Goal: Task Accomplishment & Management: Use online tool/utility

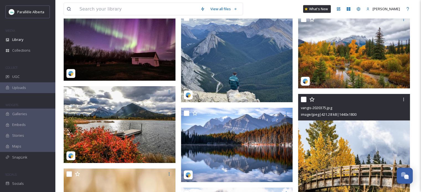
scroll to position [11604, 0]
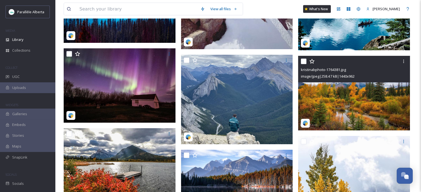
click at [362, 90] on img at bounding box center [354, 93] width 112 height 75
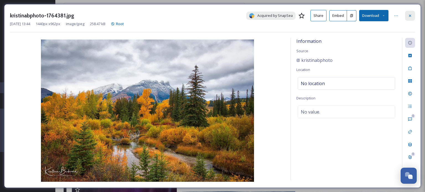
click at [411, 16] on icon at bounding box center [410, 15] width 2 height 2
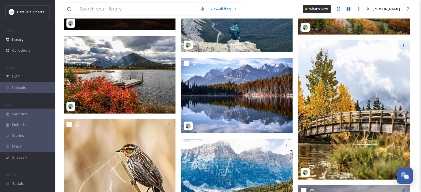
scroll to position [11825, 0]
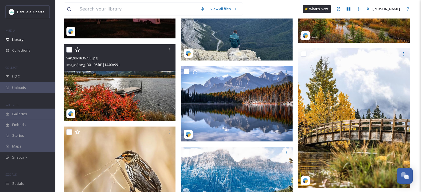
click at [107, 82] on img at bounding box center [120, 82] width 112 height 77
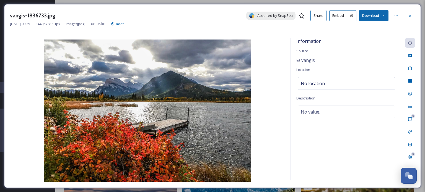
drag, startPoint x: 322, startPoint y: 62, endPoint x: 302, endPoint y: 63, distance: 20.0
click at [302, 63] on div "Information Source vangis Location No location Description No value." at bounding box center [346, 109] width 111 height 143
drag, startPoint x: 296, startPoint y: 62, endPoint x: 323, endPoint y: 62, distance: 27.4
click at [323, 62] on div "Information Source vangis Location No location Description No value." at bounding box center [346, 109] width 111 height 143
copy span "vangis"
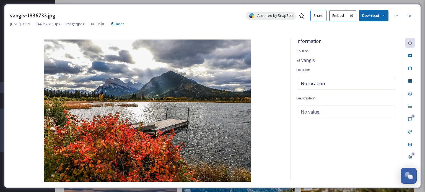
click at [409, 14] on icon at bounding box center [410, 16] width 4 height 4
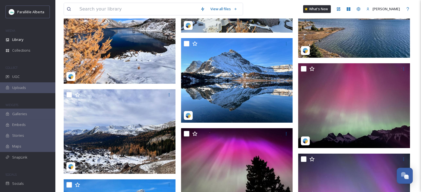
scroll to position [5621, 0]
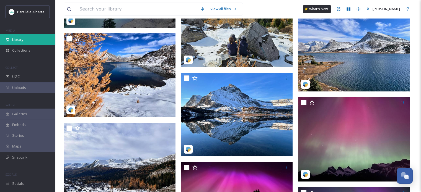
click at [23, 40] on span "Library" at bounding box center [17, 39] width 11 height 5
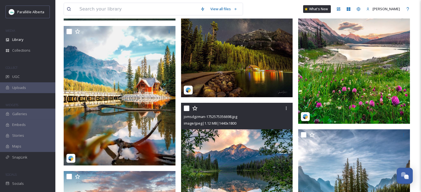
scroll to position [3586, 0]
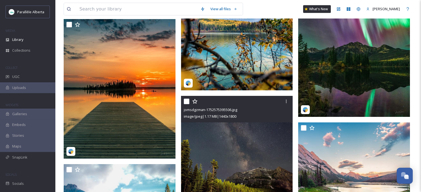
click at [234, 142] on img at bounding box center [237, 166] width 112 height 140
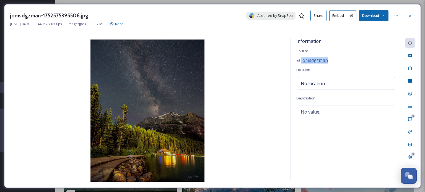
drag, startPoint x: 356, startPoint y: 60, endPoint x: 300, endPoint y: 60, distance: 55.7
click at [300, 60] on div "jomsdgzman" at bounding box center [347, 60] width 100 height 7
copy span "jomsdgzman"
click at [413, 15] on div at bounding box center [410, 16] width 10 height 10
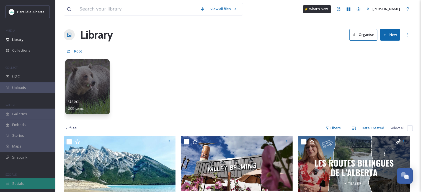
click at [22, 183] on span "Socials" at bounding box center [18, 183] width 12 height 5
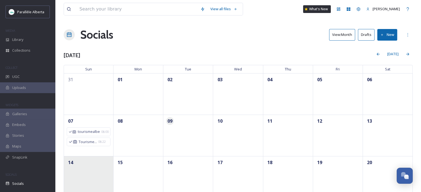
click at [81, 168] on div "14" at bounding box center [89, 177] width 50 height 42
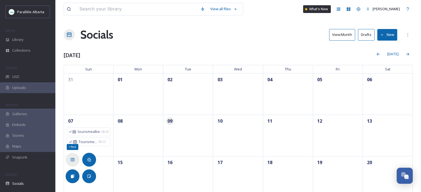
click at [76, 159] on div "+ Post" at bounding box center [73, 160] width 14 height 14
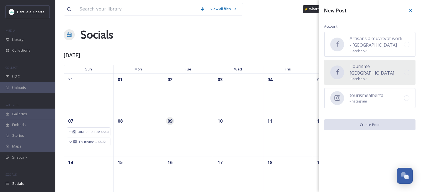
drag, startPoint x: 377, startPoint y: 66, endPoint x: 380, endPoint y: 77, distance: 10.8
click at [377, 66] on span "Tourisme [GEOGRAPHIC_DATA]" at bounding box center [377, 69] width 54 height 13
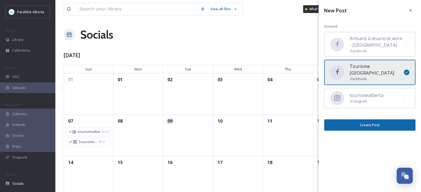
click at [386, 120] on button "Create Post" at bounding box center [369, 125] width 91 height 11
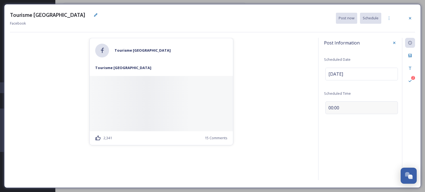
click at [333, 108] on span "00:00" at bounding box center [334, 108] width 11 height 7
click at [330, 107] on input "00:00" at bounding box center [342, 106] width 37 height 13
click at [345, 106] on input "05:00" at bounding box center [342, 106] width 37 height 13
type input "17:00"
click at [394, 106] on icon at bounding box center [394, 107] width 4 height 4
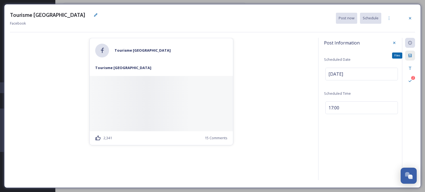
click at [409, 56] on icon at bounding box center [410, 55] width 4 height 4
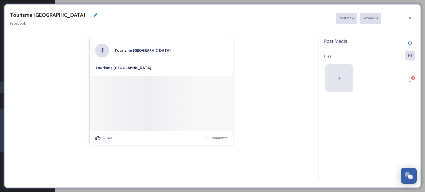
click at [343, 79] on div at bounding box center [340, 79] width 28 height 28
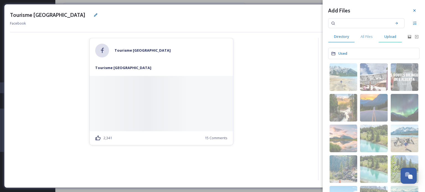
click at [392, 40] on div "Upload" at bounding box center [391, 36] width 24 height 11
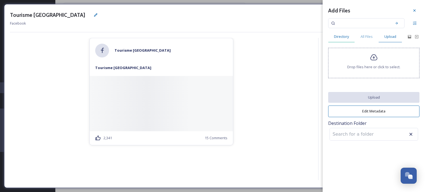
click at [345, 38] on span "Directory" at bounding box center [341, 36] width 15 height 5
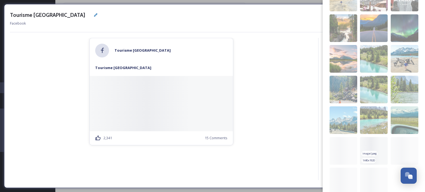
scroll to position [101, 0]
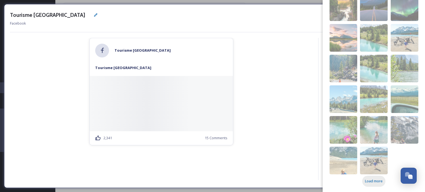
click at [370, 180] on span "Load more" at bounding box center [374, 181] width 18 height 5
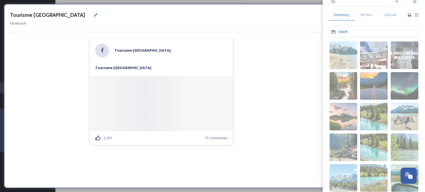
scroll to position [0, 0]
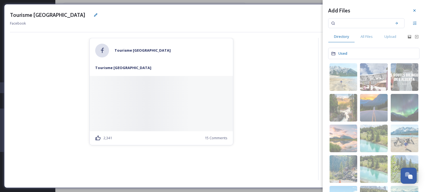
click at [357, 24] on input at bounding box center [363, 23] width 52 height 12
type input "vangis"
click at [395, 23] on icon at bounding box center [396, 23] width 2 height 2
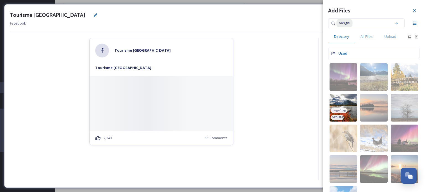
click at [337, 99] on img at bounding box center [344, 108] width 28 height 28
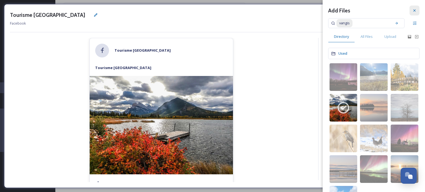
click at [413, 9] on div at bounding box center [415, 11] width 10 height 10
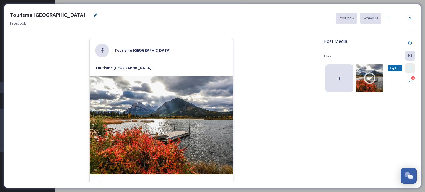
click at [411, 69] on icon at bounding box center [410, 68] width 4 height 4
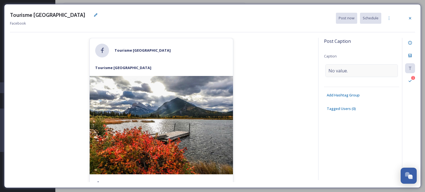
click at [332, 71] on span "No value." at bounding box center [338, 71] width 19 height 7
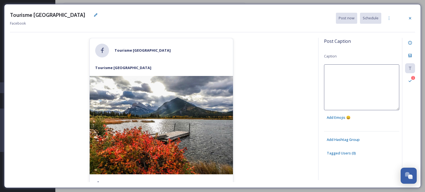
click at [332, 72] on textarea at bounding box center [361, 88] width 75 height 46
paste textarea "🍂 L’ipsumdo s’ametcons ad Elitsed 🍁 Doe tempori utlaboreet d ma aliquae ad mini…"
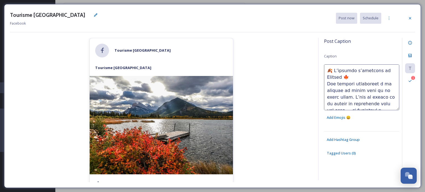
drag, startPoint x: 335, startPoint y: 71, endPoint x: 305, endPoint y: 71, distance: 29.6
click at [305, 71] on div "Tourisme [GEOGRAPHIC_DATA] Tourisme [GEOGRAPHIC_DATA] 2,341 15 Comments Post Ca…" at bounding box center [212, 110] width 405 height 145
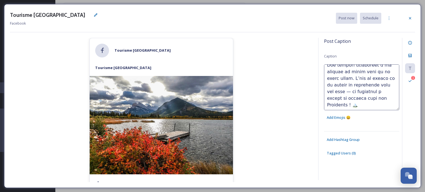
scroll to position [28, 0]
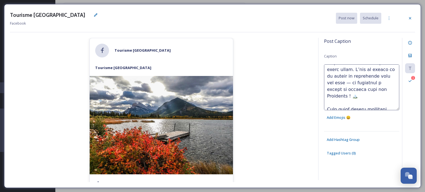
drag, startPoint x: 365, startPoint y: 89, endPoint x: 320, endPoint y: 89, distance: 44.9
click at [320, 89] on div "Post Caption Caption Add Emojis 😄 Add Hashtag Group Tagged Users ( 0 ) 1" at bounding box center [366, 109] width 97 height 143
click at [390, 84] on textarea at bounding box center [361, 88] width 75 height 46
click at [343, 88] on textarea at bounding box center [361, 88] width 75 height 46
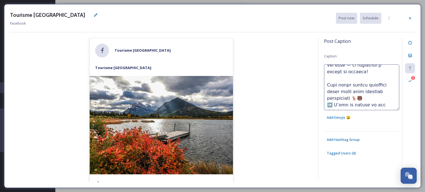
scroll to position [55, 0]
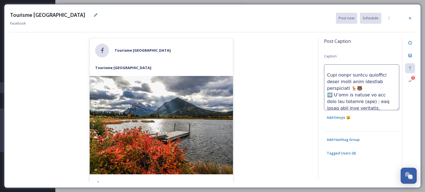
click at [375, 80] on textarea at bounding box center [361, 88] width 75 height 46
drag, startPoint x: 351, startPoint y: 95, endPoint x: 343, endPoint y: 96, distance: 8.7
click at [343, 96] on textarea at bounding box center [361, 88] width 75 height 46
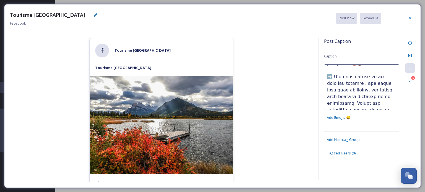
scroll to position [90, 0]
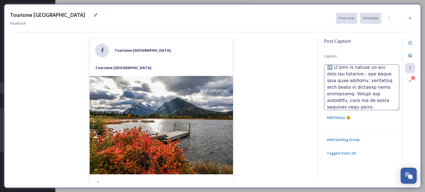
click at [381, 93] on textarea at bounding box center [361, 88] width 75 height 46
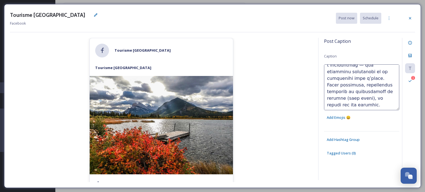
drag, startPoint x: 338, startPoint y: 84, endPoint x: 376, endPoint y: 76, distance: 38.5
click at [376, 76] on textarea at bounding box center [361, 88] width 75 height 46
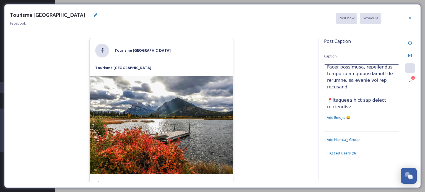
scroll to position [0, 0]
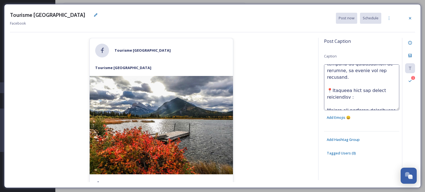
click at [327, 91] on textarea at bounding box center [361, 88] width 75 height 46
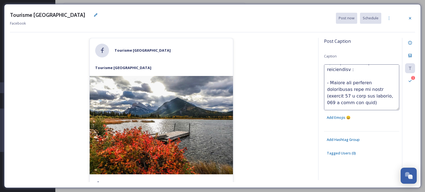
click at [328, 95] on textarea at bounding box center [361, 88] width 75 height 46
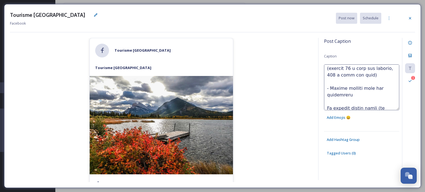
click at [326, 90] on textarea at bounding box center [361, 88] width 75 height 46
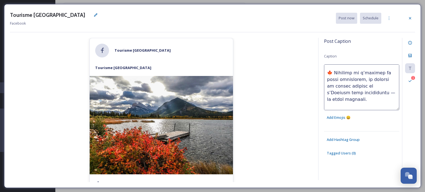
click at [371, 93] on textarea at bounding box center [361, 88] width 75 height 46
click at [375, 96] on textarea at bounding box center [361, 88] width 75 height 46
click at [376, 94] on textarea at bounding box center [361, 88] width 75 height 46
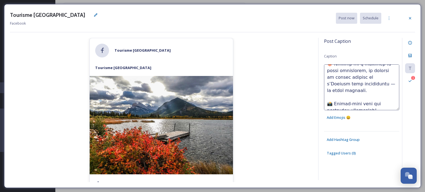
click at [327, 104] on textarea at bounding box center [361, 88] width 75 height 46
drag, startPoint x: 372, startPoint y: 103, endPoint x: 379, endPoint y: 105, distance: 7.1
click at [372, 103] on textarea at bounding box center [361, 88] width 75 height 46
click at [376, 85] on textarea at bounding box center [361, 88] width 75 height 46
paste textarea "vangis"
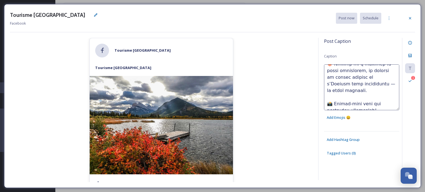
type textarea "L’ipsumdo s’ametcons ad Elitsed 🍁 Doe tempori utlaboreet d ma aliquae ad minim …"
click at [408, 83] on icon at bounding box center [410, 81] width 4 height 4
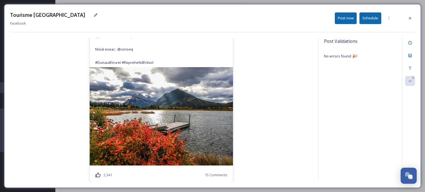
click at [373, 18] on button "Schedule" at bounding box center [371, 17] width 22 height 11
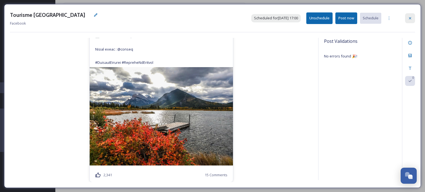
click at [413, 19] on div at bounding box center [410, 18] width 10 height 10
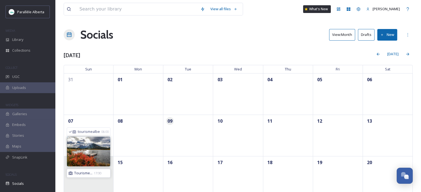
click at [84, 174] on span "Tourisme..." at bounding box center [83, 173] width 18 height 5
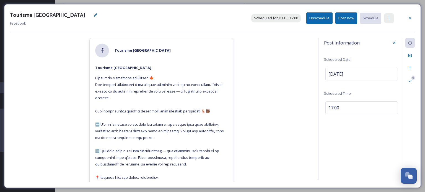
click at [389, 17] on icon at bounding box center [389, 18] width 4 height 4
click at [373, 30] on span "Duplicate Post" at bounding box center [379, 30] width 24 height 5
click at [377, 30] on span "Duplicate Post" at bounding box center [379, 30] width 24 height 5
click at [389, 30] on span "Duplicate Post" at bounding box center [379, 30] width 24 height 5
click at [410, 17] on icon at bounding box center [410, 18] width 2 height 2
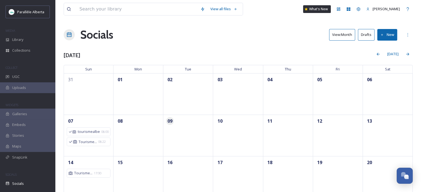
click at [340, 30] on button "View: Month" at bounding box center [342, 34] width 26 height 11
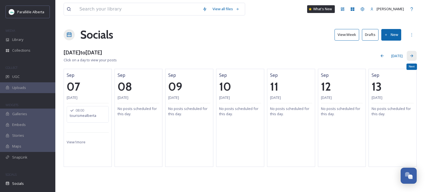
click at [415, 57] on div "Next" at bounding box center [412, 56] width 10 height 10
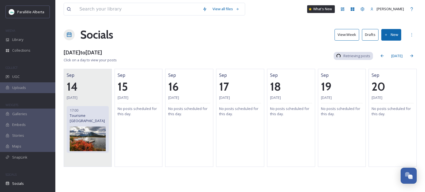
click at [82, 131] on img at bounding box center [88, 139] width 36 height 25
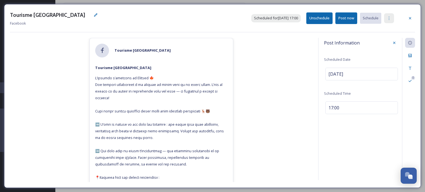
click at [390, 17] on icon at bounding box center [389, 18] width 4 height 4
click at [381, 31] on span "Duplicate Post" at bounding box center [379, 30] width 24 height 5
click at [377, 28] on span "Duplicate Post" at bounding box center [379, 30] width 24 height 5
click at [374, 30] on span "Duplicate Post" at bounding box center [379, 30] width 24 height 5
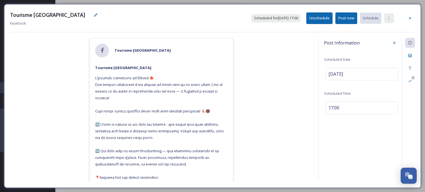
click at [390, 19] on icon at bounding box center [389, 18] width 4 height 4
click at [383, 35] on div "Duplicate Post" at bounding box center [379, 30] width 29 height 11
click at [384, 32] on span "Duplicate Post" at bounding box center [379, 30] width 24 height 5
click at [413, 21] on div at bounding box center [410, 18] width 10 height 10
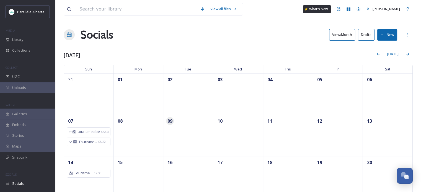
click at [352, 31] on button "View: Month" at bounding box center [342, 34] width 26 height 11
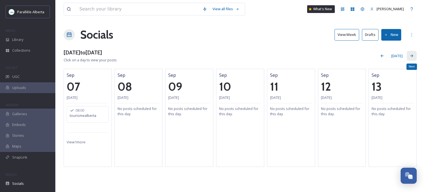
click at [416, 55] on div "Next" at bounding box center [412, 56] width 10 height 10
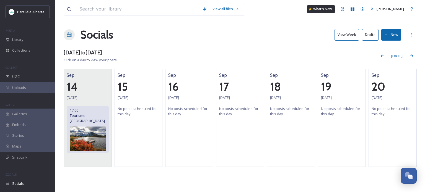
click at [93, 120] on div "17:00 Tourisme [GEOGRAPHIC_DATA]" at bounding box center [88, 129] width 42 height 47
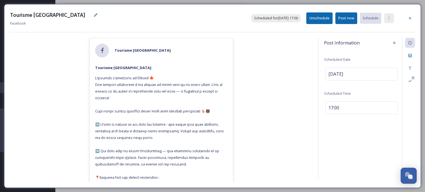
click at [390, 20] on icon at bounding box center [389, 18] width 4 height 4
click at [378, 34] on div "Duplicate Post" at bounding box center [379, 30] width 29 height 11
click at [380, 30] on span "Duplicate Post" at bounding box center [379, 30] width 24 height 5
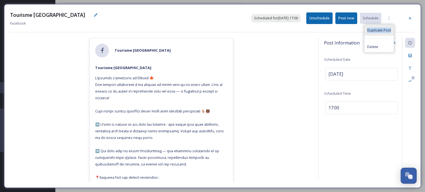
click at [380, 30] on span "Duplicate Post" at bounding box center [379, 30] width 24 height 5
click at [135, 118] on div "Tourisme [GEOGRAPHIC_DATA]" at bounding box center [161, 176] width 143 height 226
click at [154, 95] on div "Tourisme [GEOGRAPHIC_DATA]" at bounding box center [161, 176] width 143 height 226
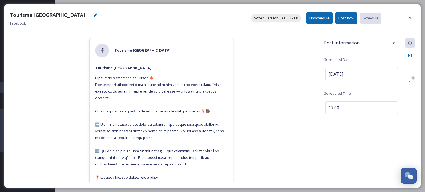
click at [157, 89] on span at bounding box center [160, 181] width 130 height 211
click at [411, 67] on icon at bounding box center [410, 68] width 4 height 4
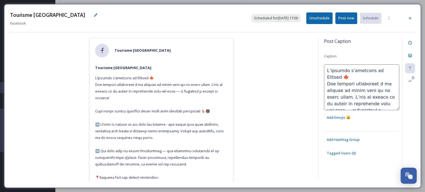
click at [355, 88] on textarea at bounding box center [361, 88] width 75 height 46
click at [413, 17] on div at bounding box center [410, 18] width 10 height 10
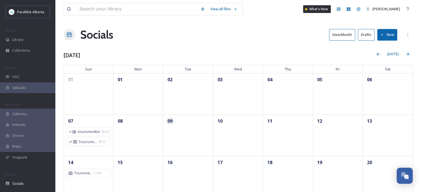
click at [335, 38] on button "View: Month" at bounding box center [342, 34] width 26 height 11
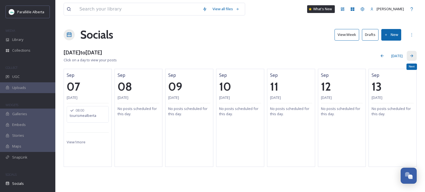
click at [413, 57] on icon at bounding box center [412, 56] width 4 height 4
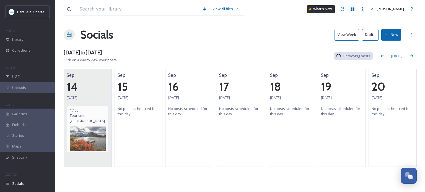
click at [84, 159] on div "Sep 14 Sunday 17:00 Tourisme Alberta" at bounding box center [88, 118] width 48 height 98
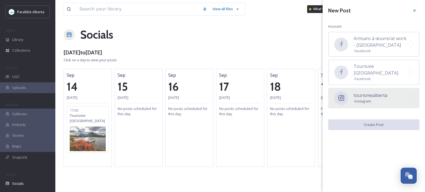
click at [362, 99] on span "- Instagram" at bounding box center [371, 101] width 34 height 5
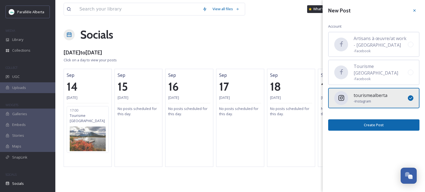
click at [367, 124] on button "Create Post" at bounding box center [373, 125] width 91 height 11
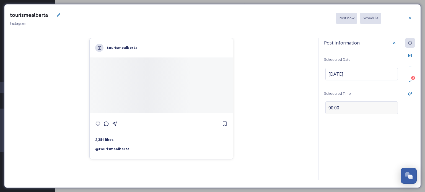
click at [332, 108] on span "00:00" at bounding box center [334, 108] width 11 height 7
click at [330, 107] on input "00:00" at bounding box center [342, 106] width 37 height 13
type input "14:00"
click at [374, 123] on div "Post Information Scheduled Date Sep 14 2025 Scheduled Time 14:00 2" at bounding box center [366, 109] width 97 height 143
click at [394, 106] on icon at bounding box center [394, 107] width 4 height 4
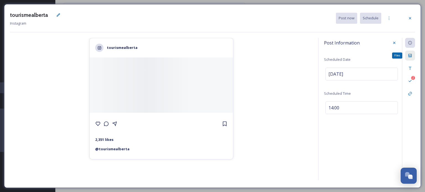
click at [409, 54] on icon at bounding box center [410, 55] width 4 height 4
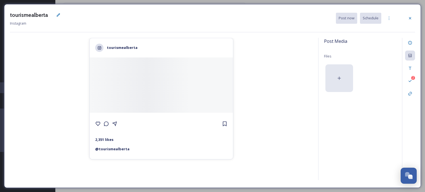
click at [342, 82] on div at bounding box center [340, 79] width 28 height 28
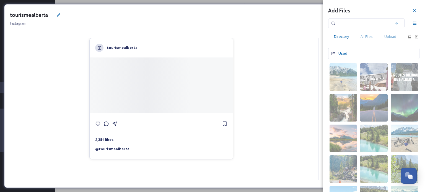
click at [363, 23] on input at bounding box center [363, 23] width 52 height 12
type input "vangis"
click at [395, 24] on icon at bounding box center [396, 23] width 2 height 2
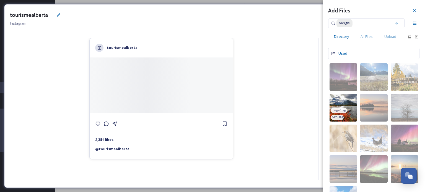
click at [340, 105] on img at bounding box center [344, 108] width 28 height 28
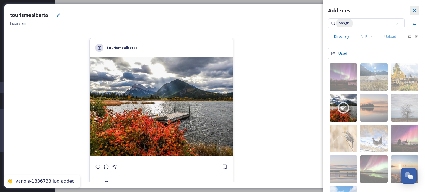
click at [413, 10] on icon at bounding box center [415, 10] width 4 height 4
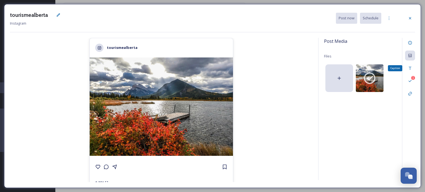
drag, startPoint x: 410, startPoint y: 69, endPoint x: 405, endPoint y: 66, distance: 6.2
click at [410, 68] on icon at bounding box center [410, 68] width 2 height 3
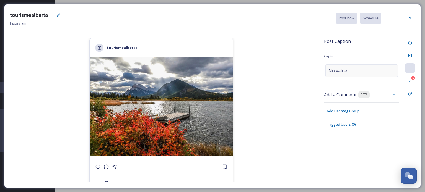
click at [340, 72] on span "No value." at bounding box center [338, 71] width 19 height 7
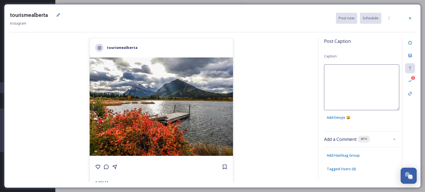
click at [337, 72] on textarea at bounding box center [361, 88] width 75 height 46
paste textarea "L’ipsumdo s’ametcons ad Elitsed 🍁 Doe tempori utlaboreet d ma aliquae ad minim …"
type textarea "L’ipsumdo s’ametcons ad Elitsed 🍁 Doe tempori utlaboreet d ma aliquae ad minim …"
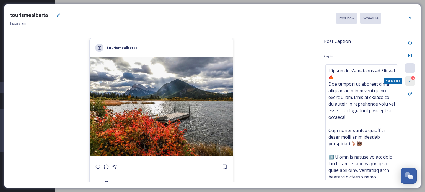
click at [415, 80] on div "1 Validations" at bounding box center [410, 81] width 10 height 10
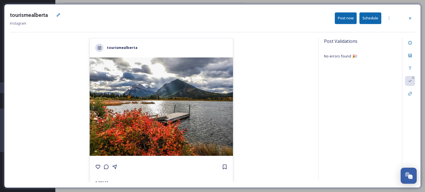
click at [368, 21] on button "Schedule" at bounding box center [371, 17] width 22 height 11
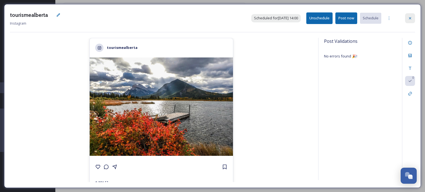
click at [411, 20] on icon at bounding box center [410, 18] width 4 height 4
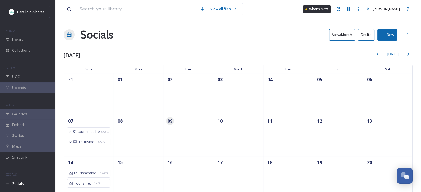
click at [339, 34] on button "View: Month" at bounding box center [342, 34] width 26 height 11
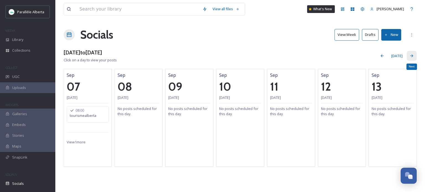
click at [413, 60] on div "Next" at bounding box center [412, 56] width 10 height 10
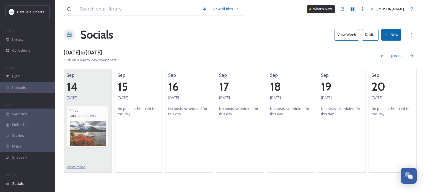
click at [75, 165] on span "View 1 more" at bounding box center [76, 167] width 19 height 5
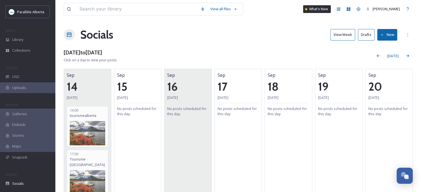
click at [178, 138] on div "Sep 16 Tuesday No posts scheduled for this day." at bounding box center [188, 135] width 48 height 133
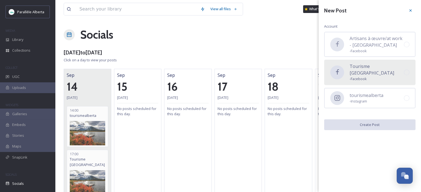
click at [361, 63] on div "Tourisme Alberta - Facebook" at bounding box center [369, 72] width 91 height 25
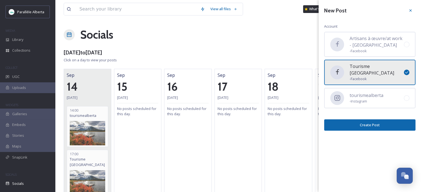
click at [380, 120] on button "Create Post" at bounding box center [369, 125] width 91 height 11
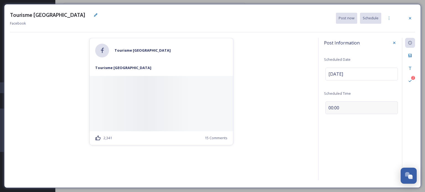
click at [332, 109] on span "00:00" at bounding box center [334, 108] width 11 height 7
click at [329, 105] on input "00:00" at bounding box center [342, 106] width 37 height 13
type input "18:00"
click at [394, 107] on icon at bounding box center [394, 107] width 4 height 4
click at [409, 65] on div "Caption" at bounding box center [410, 68] width 10 height 10
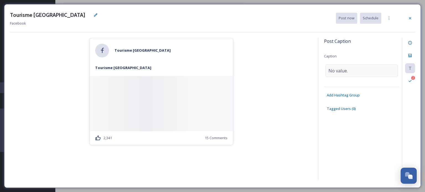
click at [331, 66] on div "No value." at bounding box center [362, 71] width 73 height 13
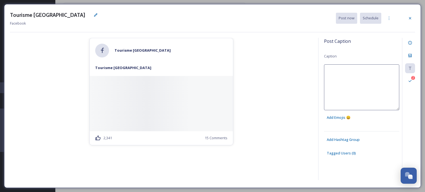
click at [331, 74] on textarea at bounding box center [361, 88] width 75 height 46
paste textarea "Et si on parlait de ce qui se passe quand le soleil se couche sur l’Alberta ? L…"
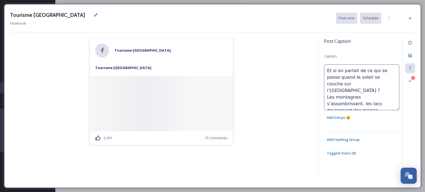
click at [345, 85] on textarea "Et si on parlait de ce qui se passe quand le soleil se couche sur l’Alberta ? L…" at bounding box center [361, 88] width 75 height 46
click at [349, 84] on textarea "Et si on parlait de ce qui se passe quand le soleil se couche sur l’Alberta? Le…" at bounding box center [361, 88] width 75 height 46
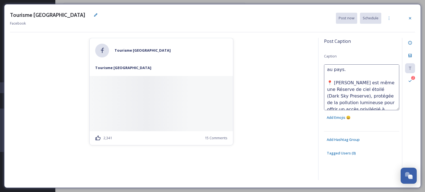
scroll to position [83, 0]
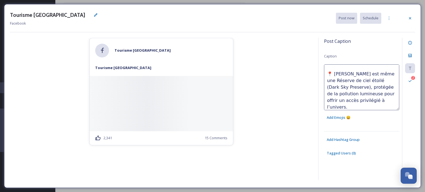
click at [371, 81] on textarea "Et si on parlait de ce qui se passe quand le soleil se couche sur l’Alberta? Le…" at bounding box center [361, 88] width 75 height 46
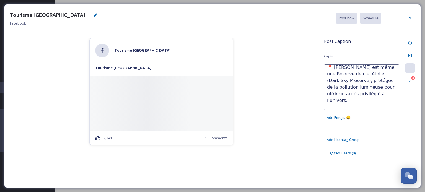
drag, startPoint x: 335, startPoint y: 88, endPoint x: 302, endPoint y: 88, distance: 32.7
click at [302, 88] on div "Tourisme Alberta Tourisme Alberta 2,341 15 Comments Post Caption Caption Et si …" at bounding box center [212, 110] width 405 height 145
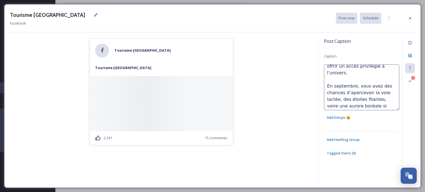
click at [335, 100] on textarea "Et si on parlait de ce qui se passe quand le soleil se couche sur l’Alberta? Le…" at bounding box center [361, 88] width 75 height 46
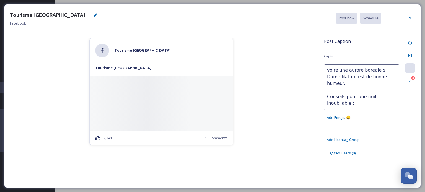
scroll to position [145, 0]
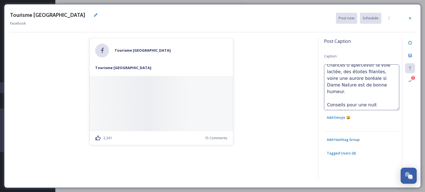
click at [326, 91] on textarea "Et si on parlait de ce qui se passe quand le soleil se couche sur l’Alberta? Le…" at bounding box center [361, 88] width 75 height 46
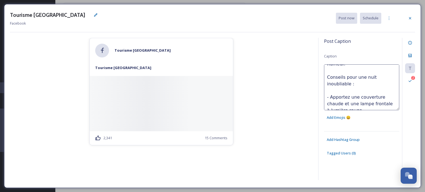
click at [328, 90] on textarea "Et si on parlait de ce qui se passe quand le soleil se couche sur l’Alberta? Le…" at bounding box center [361, 88] width 75 height 46
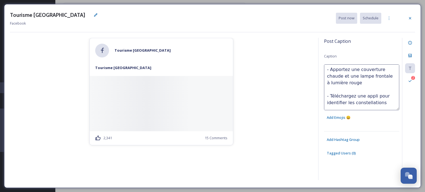
click at [328, 83] on textarea "Et si on parlait de ce qui se passe quand le soleil se couche sur l’Alberta? Le…" at bounding box center [361, 88] width 75 height 46
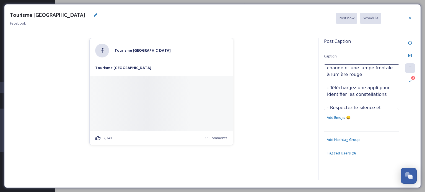
scroll to position [213, 0]
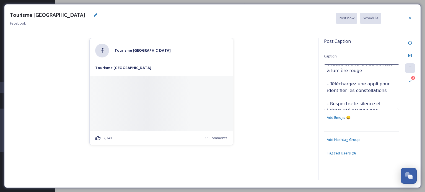
drag, startPoint x: 335, startPoint y: 97, endPoint x: 313, endPoint y: 97, distance: 21.3
click at [313, 97] on div "Tourisme Alberta Tourisme Alberta 2,341 15 Comments Post Caption Caption Et si …" at bounding box center [212, 110] width 405 height 145
click at [363, 104] on textarea "Et si on parlait de ce qui se passe quand le soleil se couche sur l’Alberta? Le…" at bounding box center [361, 88] width 75 height 46
click at [369, 104] on textarea "Et si on parlait de ce qui se passe quand le soleil se couche sur l’Alberta? Le…" at bounding box center [361, 88] width 75 height 46
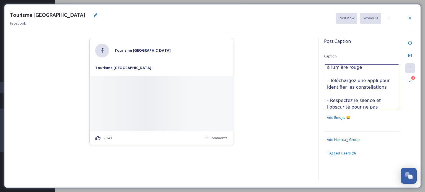
scroll to position [223, 0]
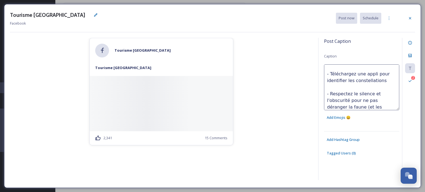
paste textarea "jomsdgzman"
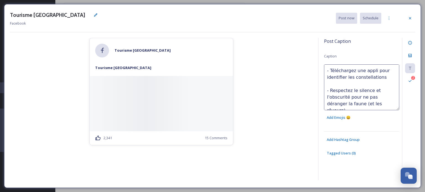
click at [355, 109] on textarea "Et si on parlait de ce qui se passe quand le soleil se couche sur l’Alberta? Le…" at bounding box center [361, 88] width 75 height 46
type textarea "Et si on parlait de ce qui se passe quand le soleil se couche sur l’Alberta? Le…"
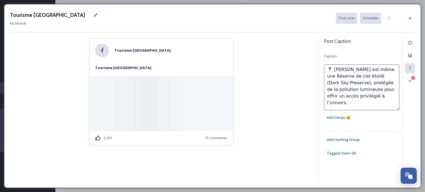
scroll to position [0, 0]
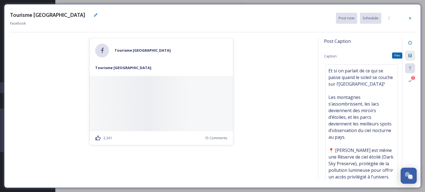
click at [410, 55] on icon at bounding box center [410, 55] width 4 height 4
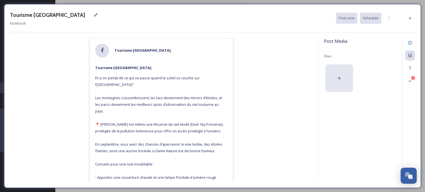
click at [336, 83] on div at bounding box center [340, 79] width 28 height 28
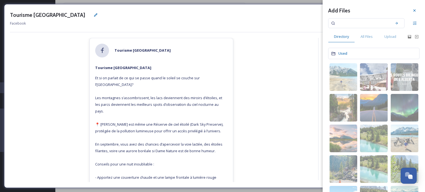
click at [363, 24] on input at bounding box center [363, 23] width 52 height 12
paste input "jomsdgzman"
type input "jomsdgzman"
click at [395, 23] on icon at bounding box center [396, 23] width 2 height 2
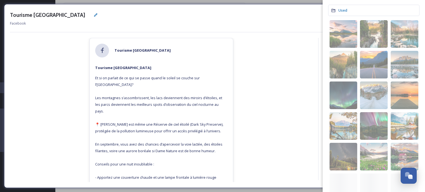
scroll to position [55, 0]
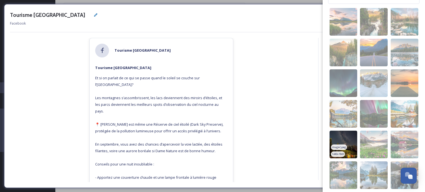
click at [336, 137] on img at bounding box center [344, 145] width 28 height 28
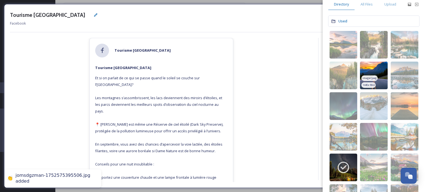
scroll to position [0, 0]
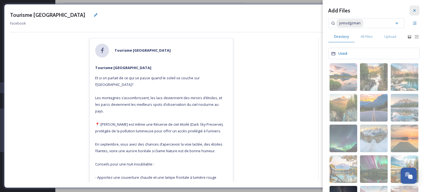
click at [413, 11] on icon at bounding box center [415, 10] width 4 height 4
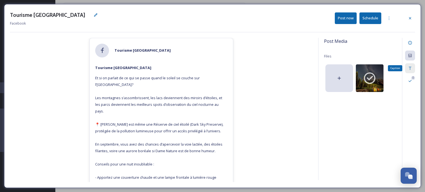
click at [411, 69] on icon at bounding box center [410, 68] width 4 height 4
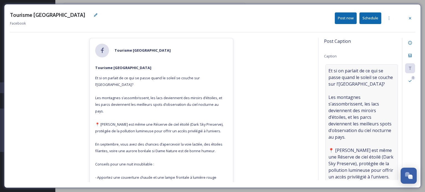
scroll to position [138, 0]
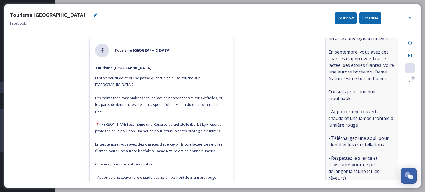
click at [350, 88] on span "Et si on parlait de ce qui se passe quand le soleil se couche sur l’Alberta? Le…" at bounding box center [362, 75] width 66 height 292
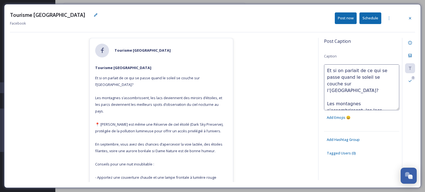
click at [350, 88] on textarea "Et si on parlait de ce qui se passe quand le soleil se couche sur l’Alberta? Le…" at bounding box center [361, 88] width 75 height 46
click at [353, 87] on textarea "Et si on parlait de ce qui se passe quand le soleil se couche sur l’Alberta? Le…" at bounding box center [361, 88] width 75 height 46
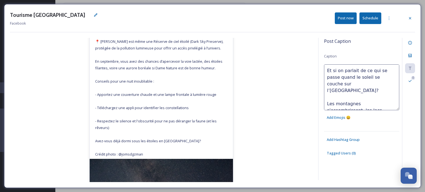
scroll to position [138, 0]
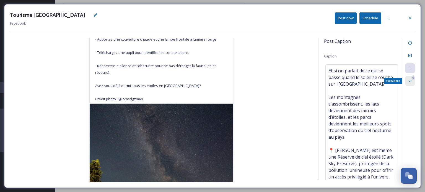
click at [408, 82] on div "0 Validations" at bounding box center [410, 81] width 10 height 10
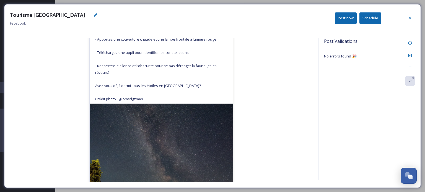
click at [372, 19] on button "Schedule" at bounding box center [371, 17] width 22 height 11
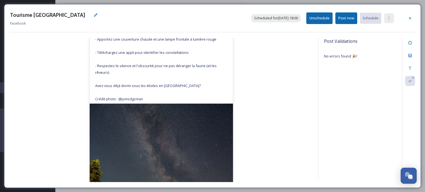
click at [390, 21] on div at bounding box center [389, 18] width 10 height 10
click at [379, 32] on span "Duplicate Post" at bounding box center [379, 30] width 24 height 5
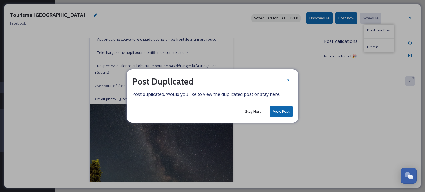
click at [278, 110] on button "View Post" at bounding box center [281, 111] width 23 height 11
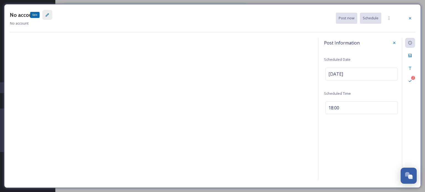
click at [46, 14] on icon at bounding box center [47, 14] width 3 height 3
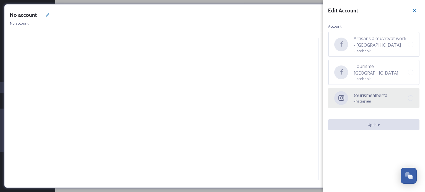
click at [373, 99] on span "- Instagram" at bounding box center [371, 101] width 34 height 5
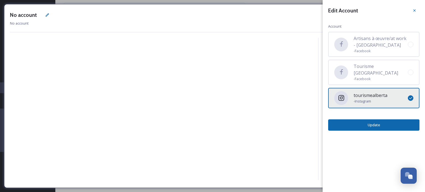
click at [377, 120] on button "Update" at bounding box center [373, 125] width 91 height 11
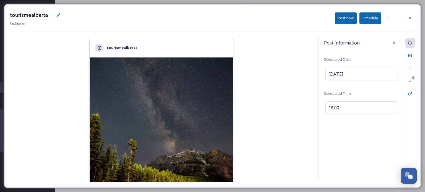
click at [374, 19] on button "Schedule" at bounding box center [371, 17] width 22 height 11
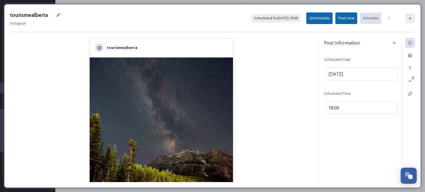
click at [411, 19] on icon at bounding box center [410, 18] width 4 height 4
